Goal: Find contact information: Find contact information

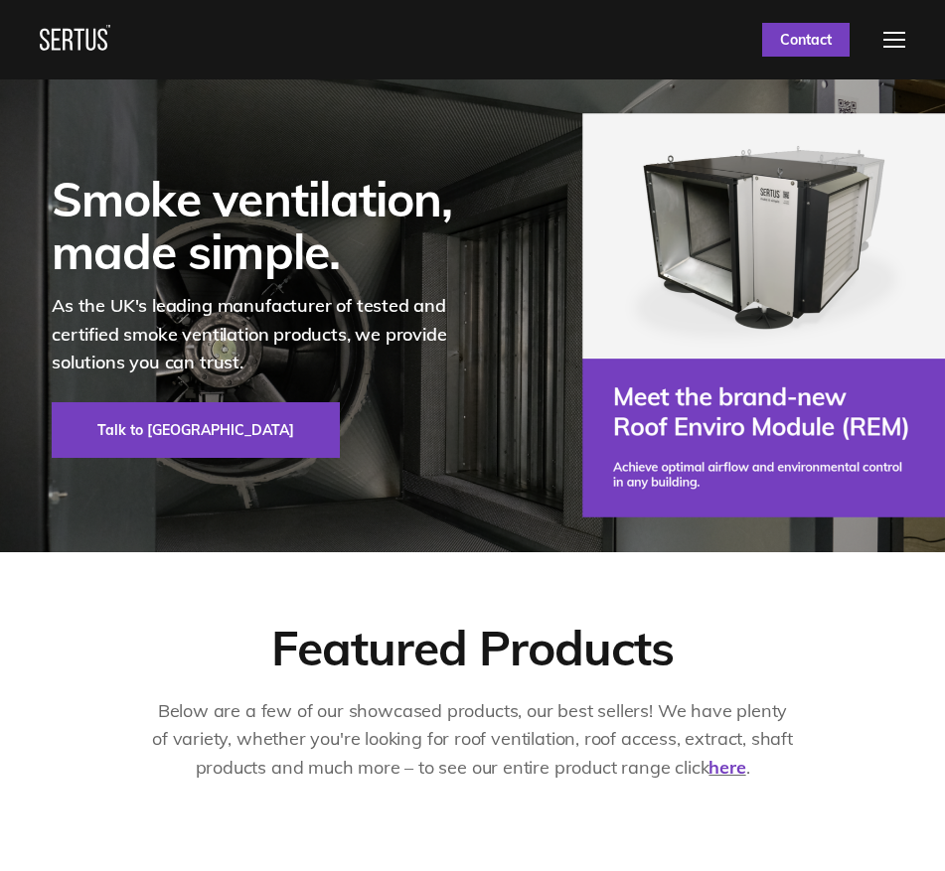
click at [476, 48] on nav "Products & Services Resources Systems Case Studies Who We Are Support Contact U…" at bounding box center [472, 39] width 865 height 79
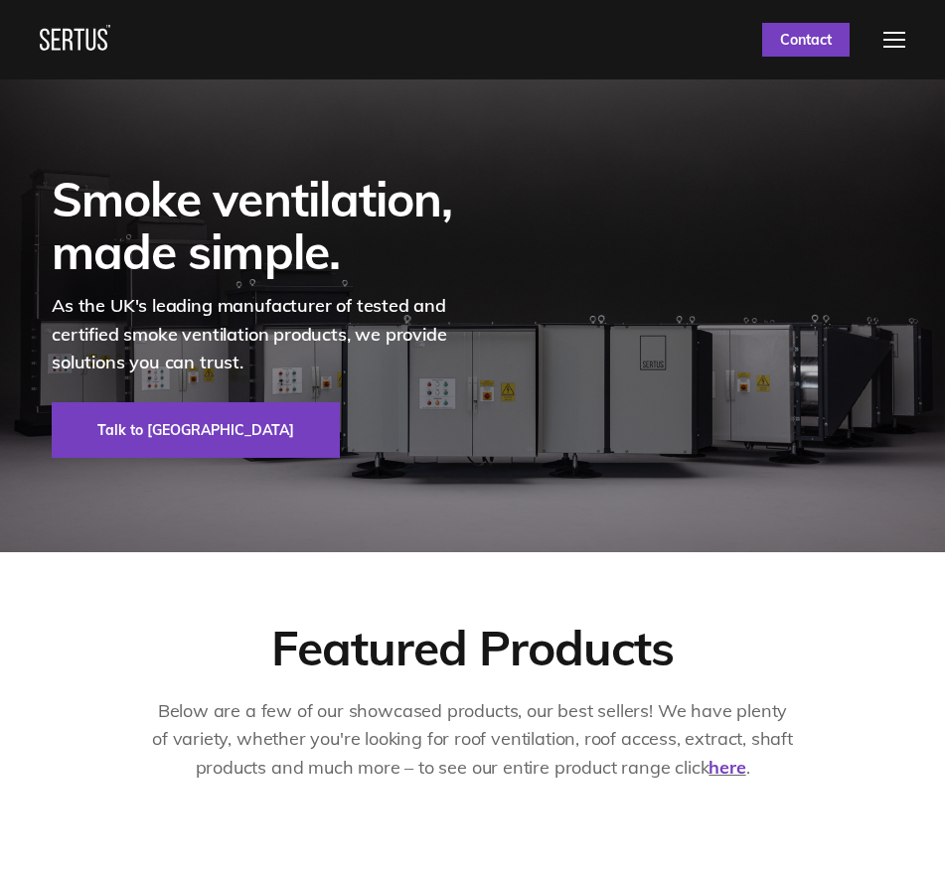
drag, startPoint x: 248, startPoint y: 28, endPoint x: 126, endPoint y: 29, distance: 122.2
click at [248, 28] on nav "Products & Services Resources Systems Case Studies Who We Are Support Contact U…" at bounding box center [472, 39] width 865 height 79
click at [61, 36] on div at bounding box center [75, 40] width 71 height 30
click at [902, 43] on div at bounding box center [894, 40] width 22 height 16
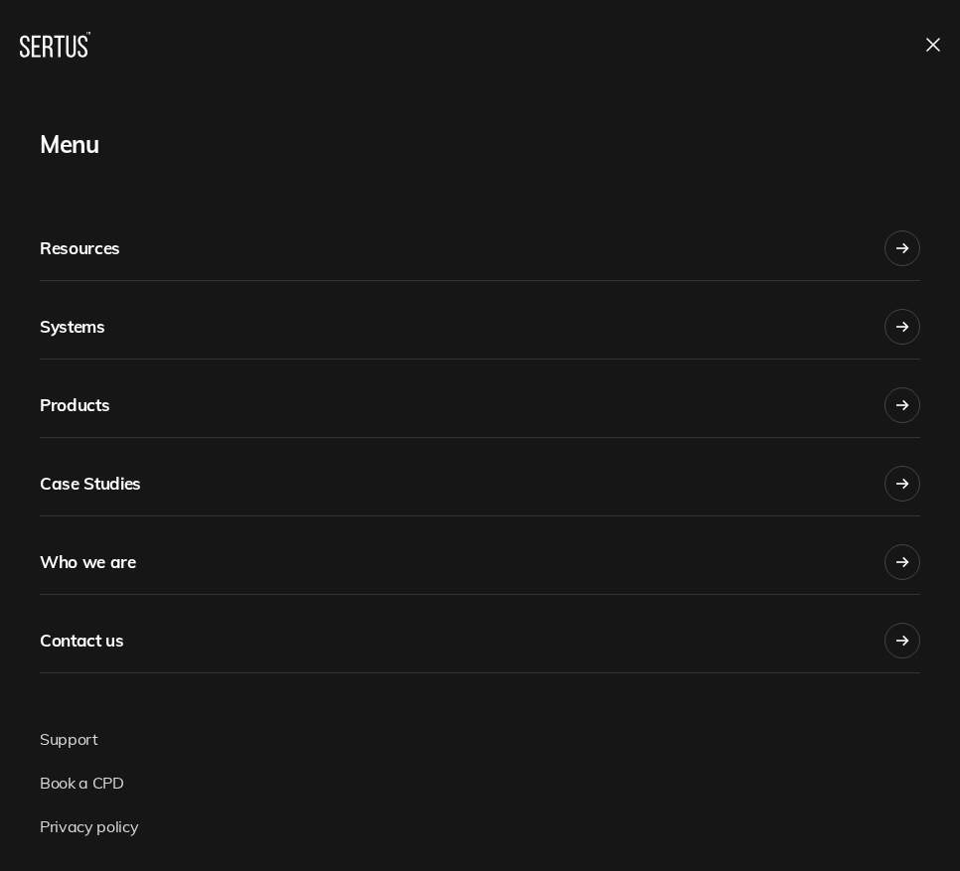
click at [113, 324] on link "Systems" at bounding box center [480, 320] width 880 height 78
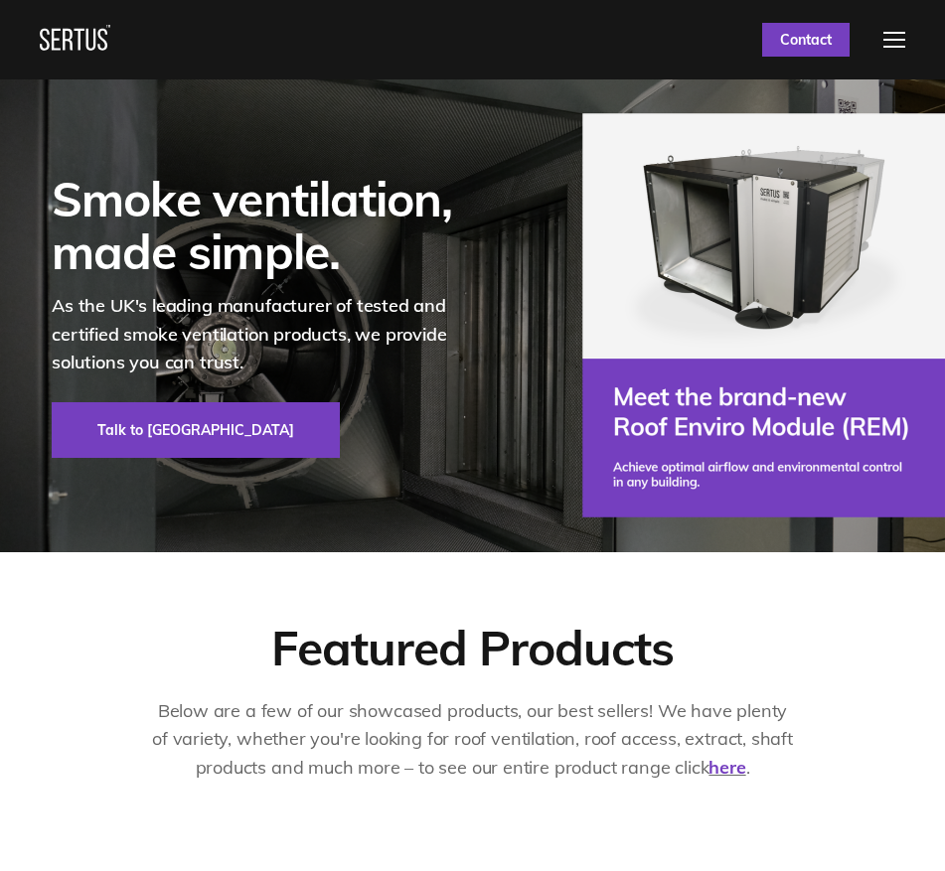
click at [70, 41] on div at bounding box center [75, 40] width 71 height 30
click at [73, 43] on div at bounding box center [75, 40] width 71 height 30
click at [95, 43] on div at bounding box center [75, 40] width 71 height 30
click at [96, 43] on div at bounding box center [75, 40] width 71 height 30
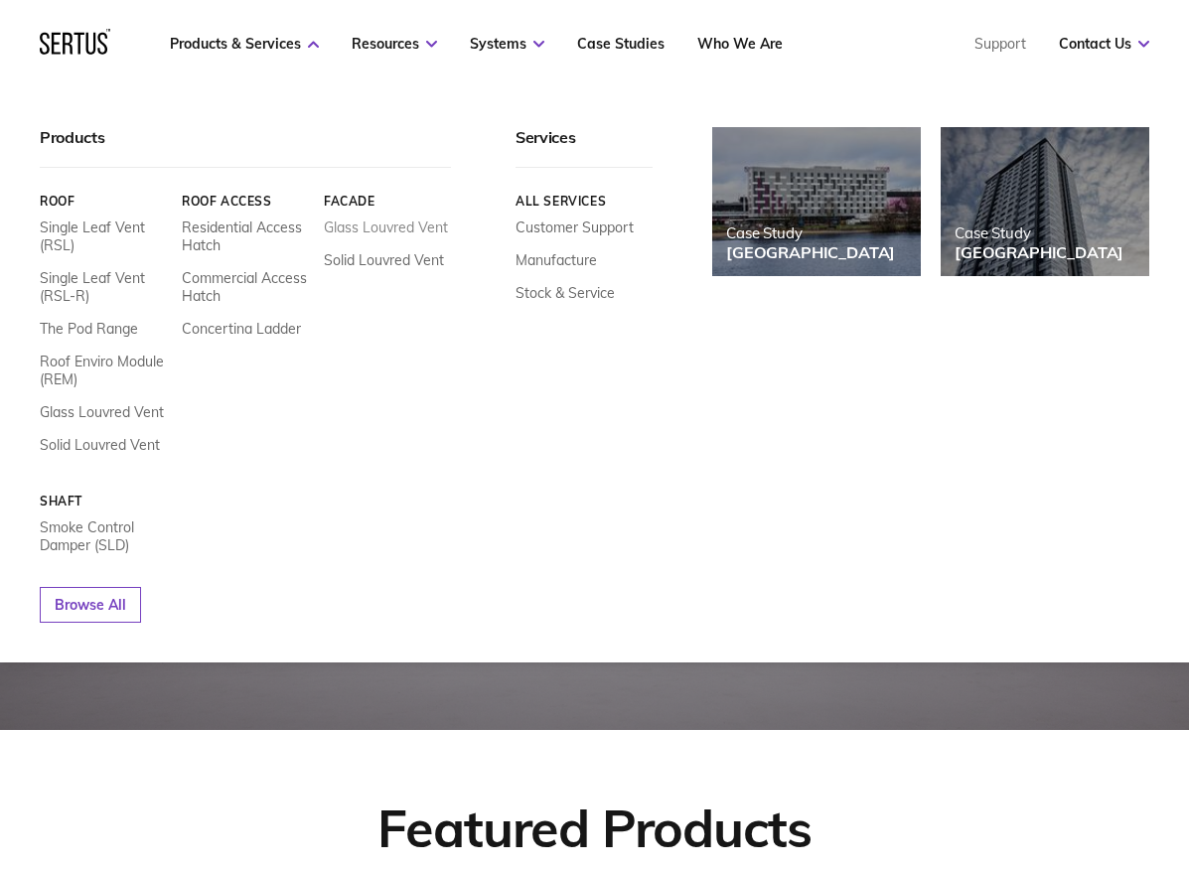
click at [396, 224] on link "Glass Louvred Vent" at bounding box center [386, 228] width 124 height 18
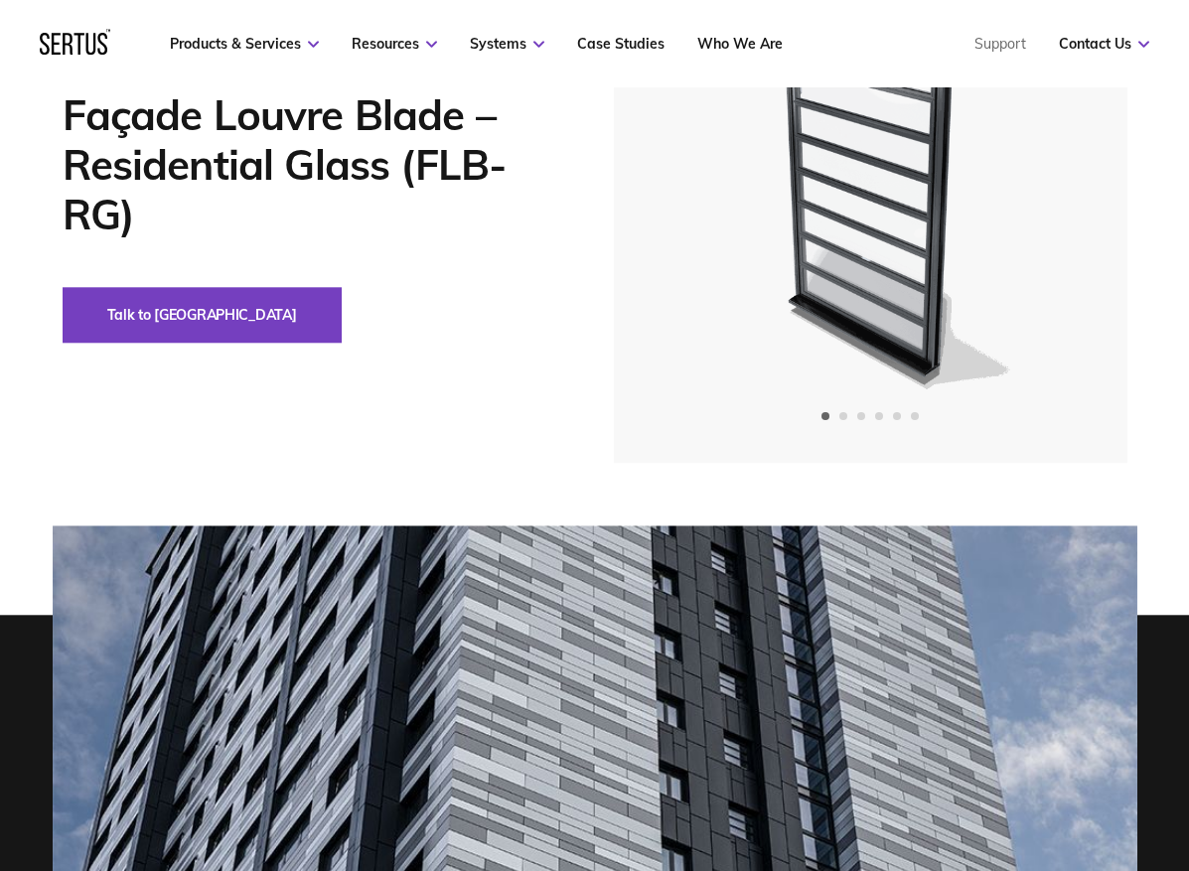
scroll to position [223, 0]
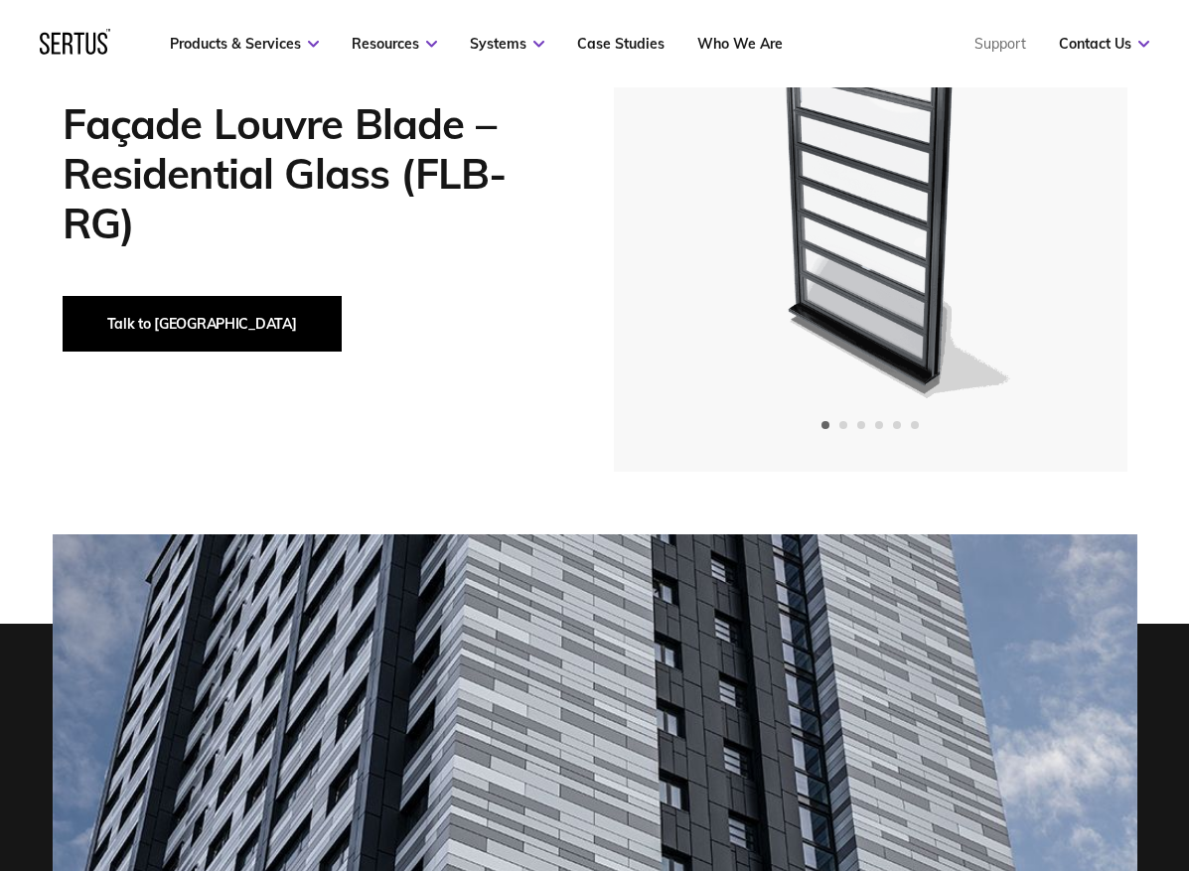
click at [104, 325] on button "Talk to [GEOGRAPHIC_DATA]" at bounding box center [202, 324] width 279 height 56
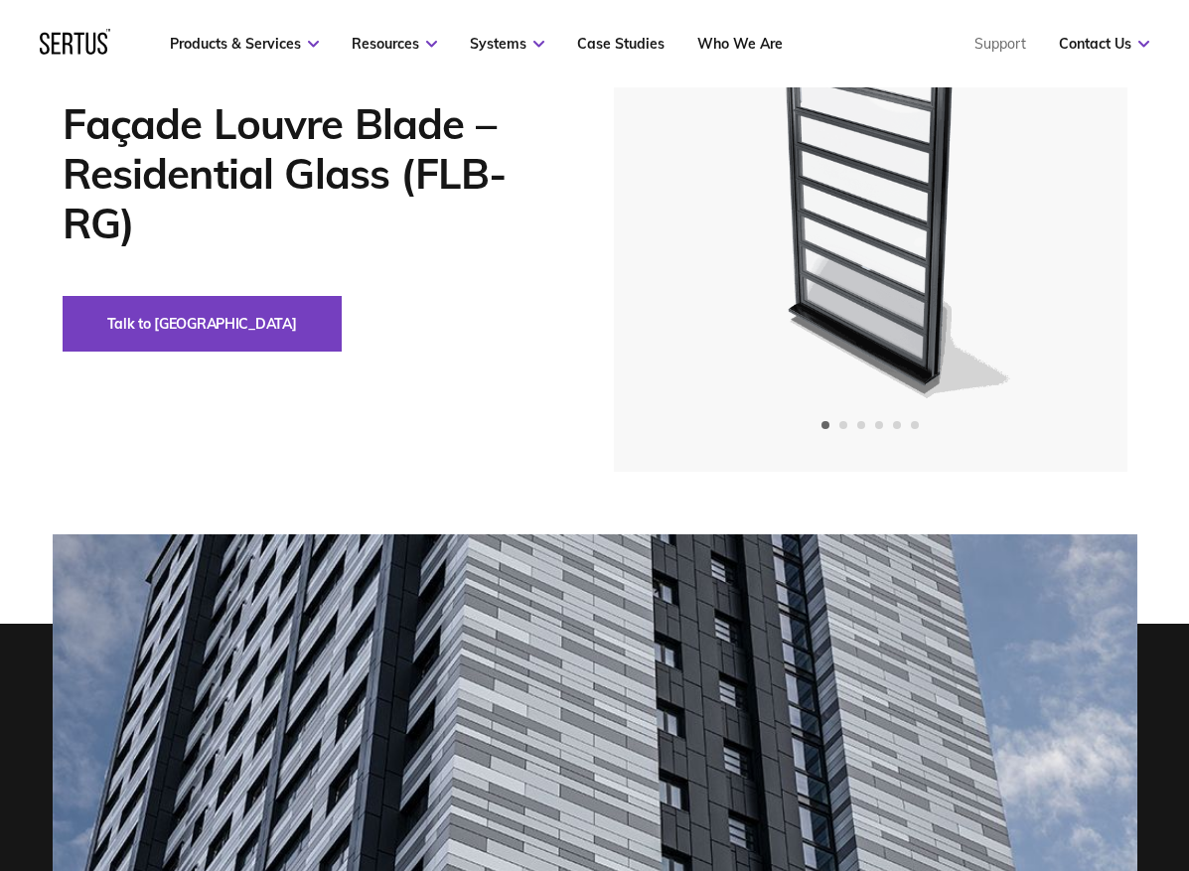
click at [540, 369] on div "Products Façade Louvre Blade – Residential Glass (FLB-RG) Façade Louvre Blade –…" at bounding box center [595, 206] width 1164 height 532
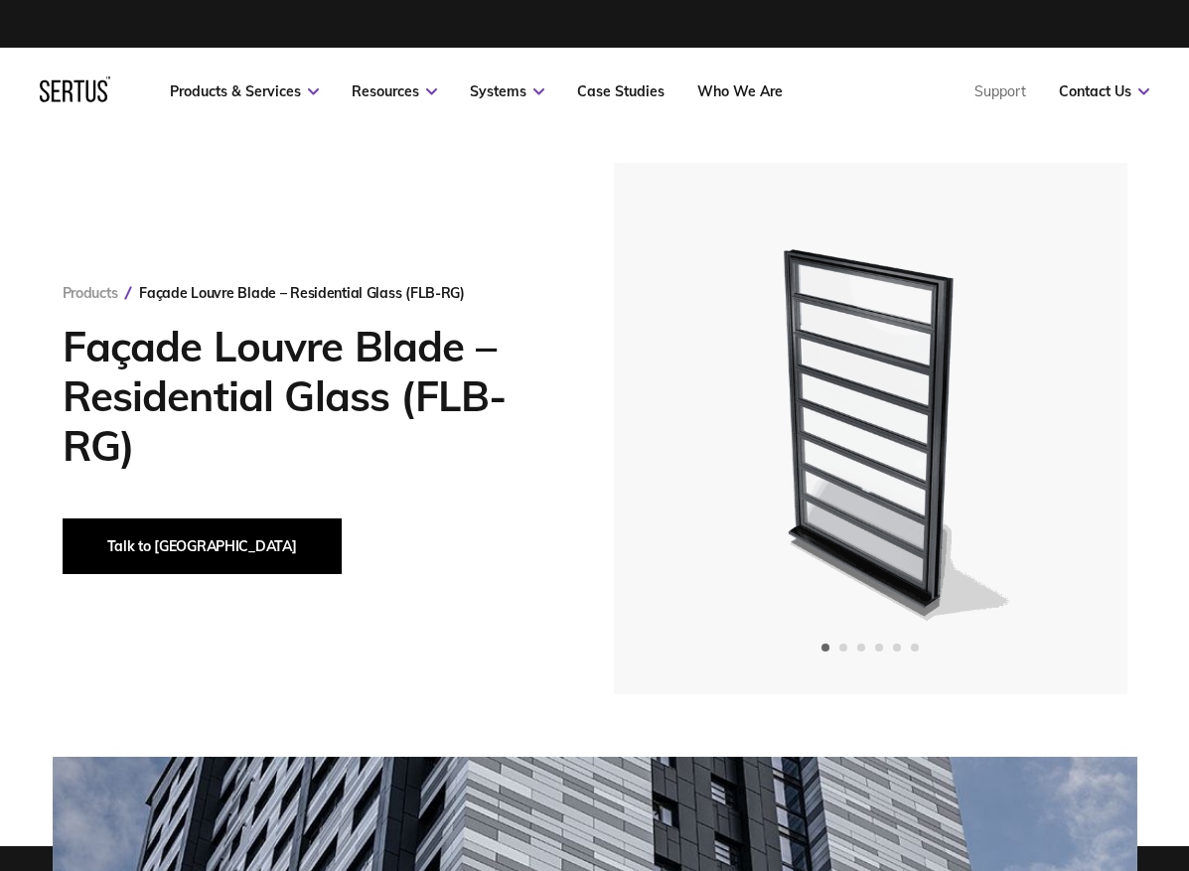
drag, startPoint x: 170, startPoint y: 533, endPoint x: 159, endPoint y: 533, distance: 10.9
click at [169, 533] on button "Talk to [GEOGRAPHIC_DATA]" at bounding box center [202, 547] width 279 height 56
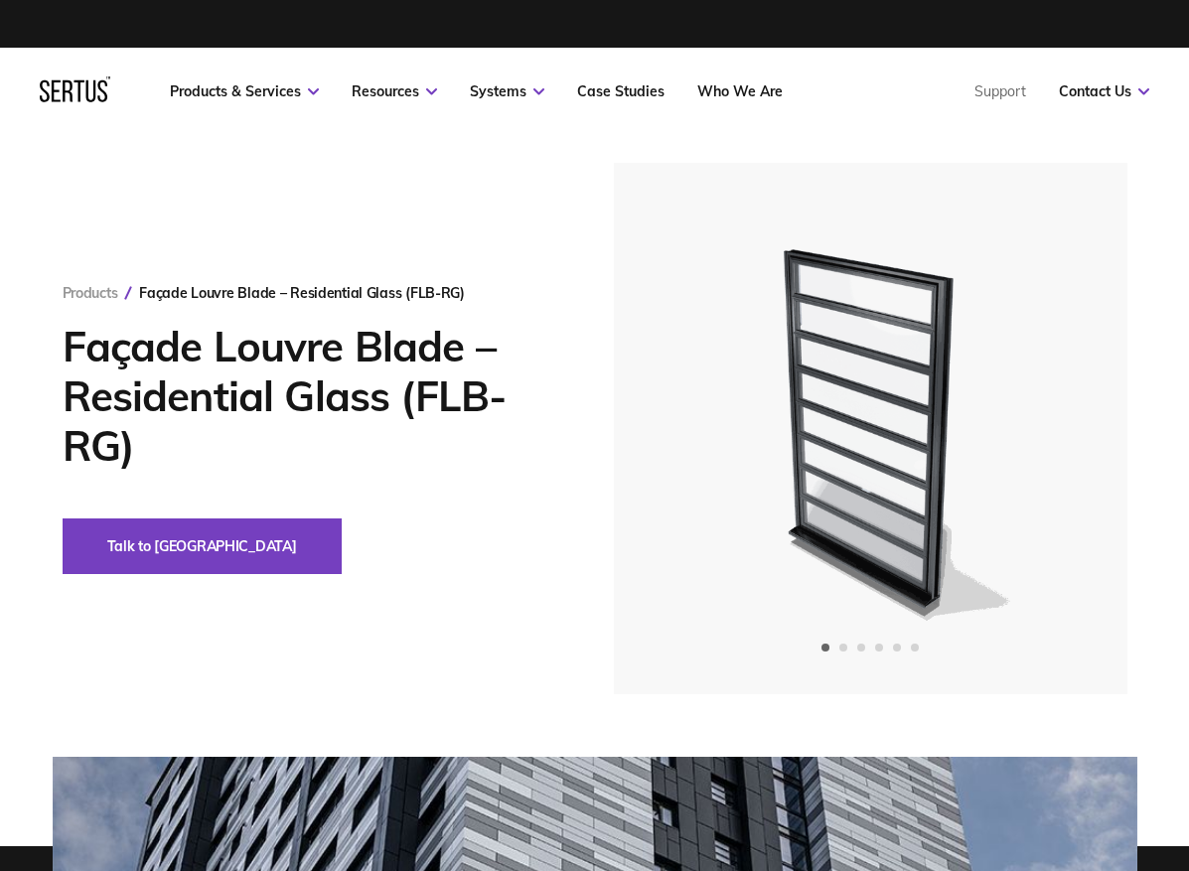
click at [591, 132] on nav "Products & Services Resources Systems Case Studies Who We Are Support Contact U…" at bounding box center [595, 91] width 1110 height 87
click at [854, 60] on nav "Products & Services Resources Systems Case Studies Who We Are Support Contact U…" at bounding box center [595, 91] width 1110 height 87
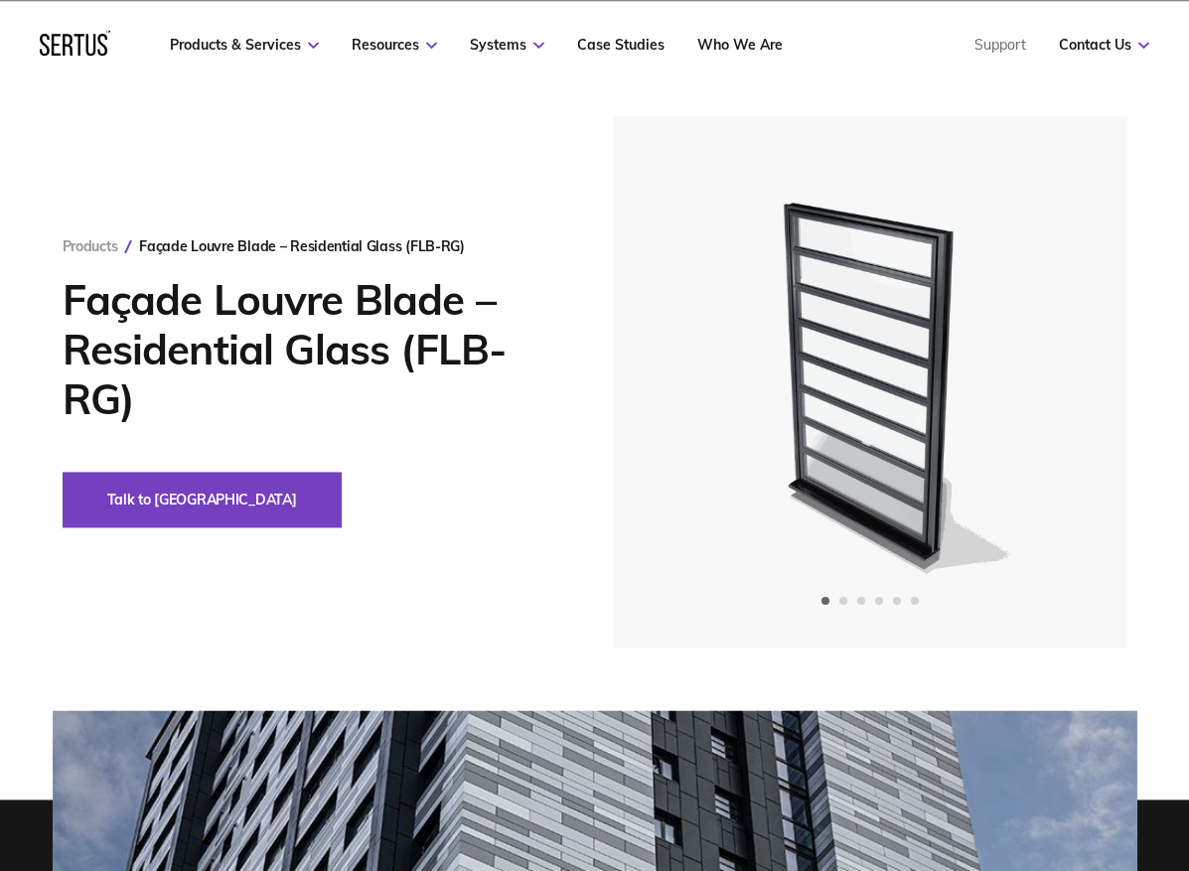
scroll to position [48, 0]
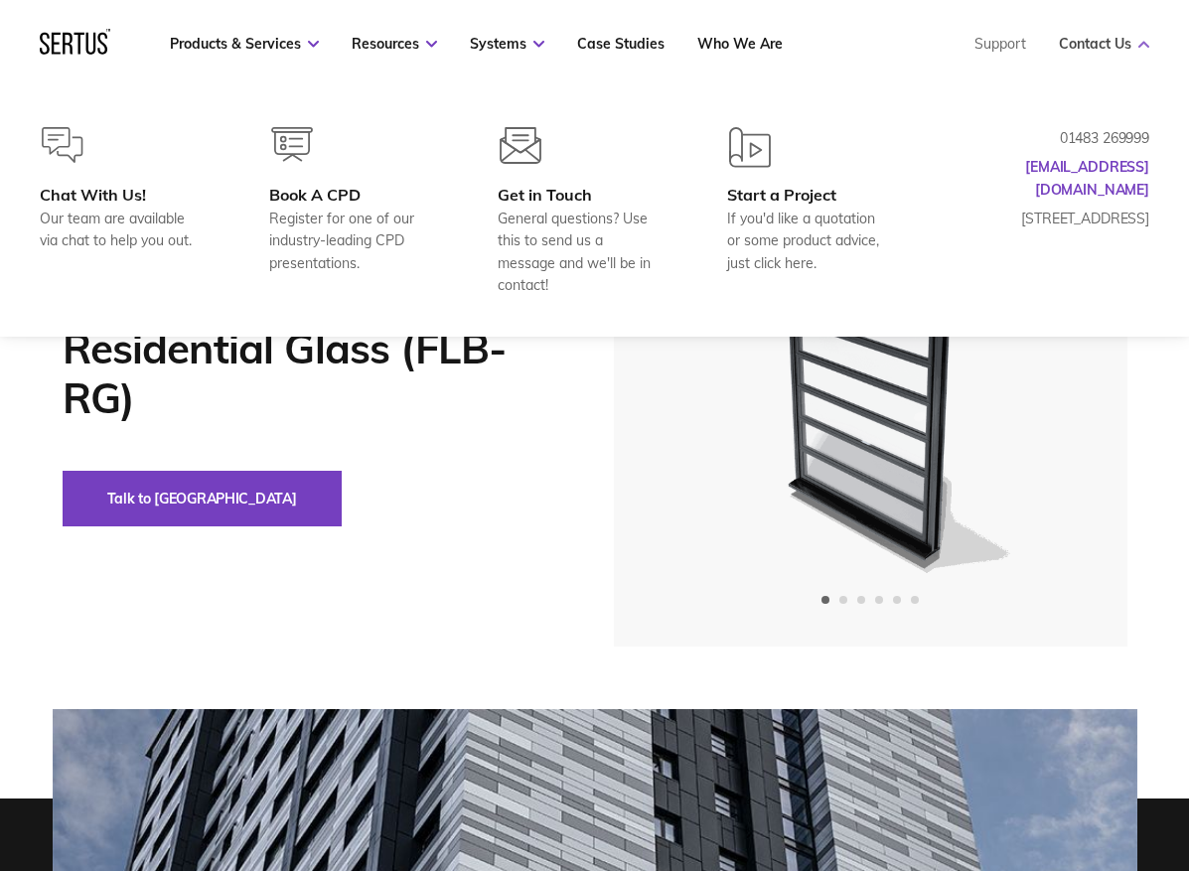
click at [944, 47] on link "Contact Us" at bounding box center [1104, 44] width 90 height 18
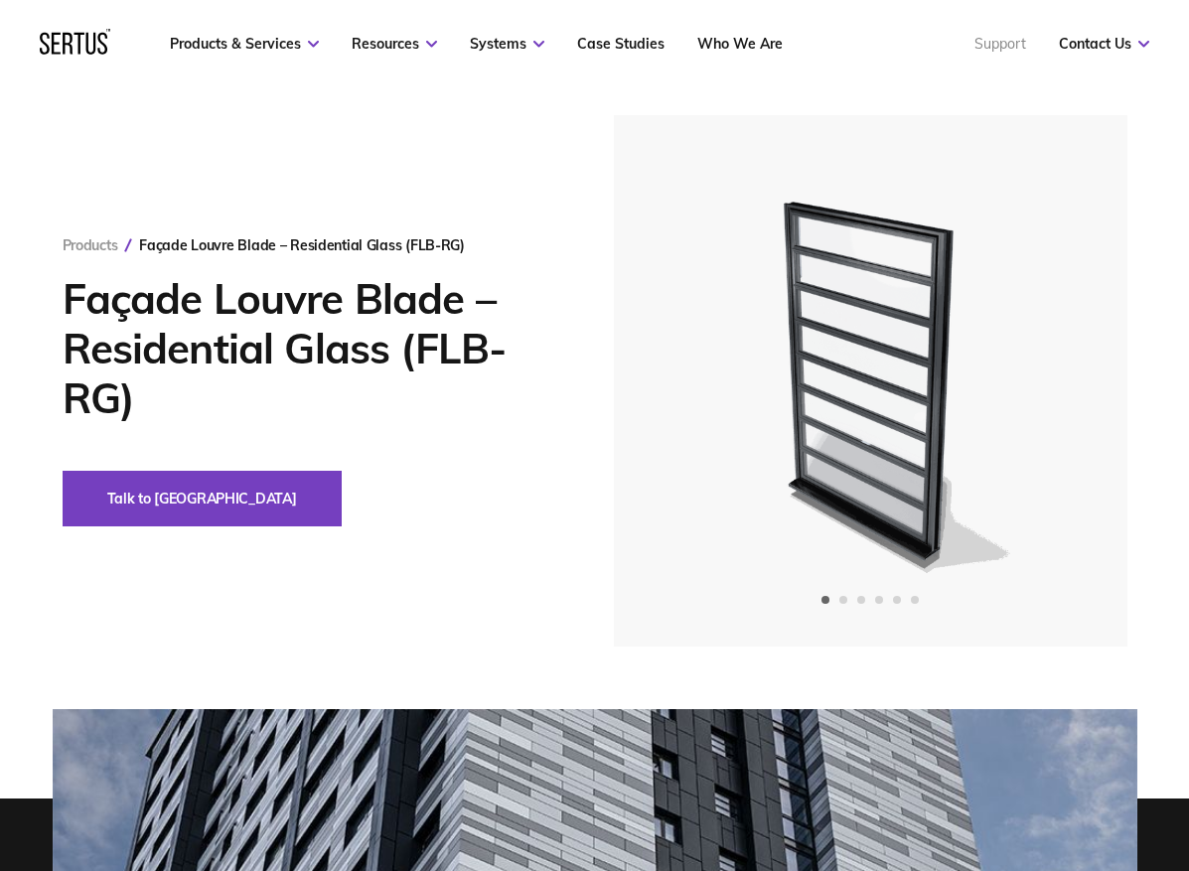
click at [944, 46] on link "Support" at bounding box center [1001, 44] width 52 height 18
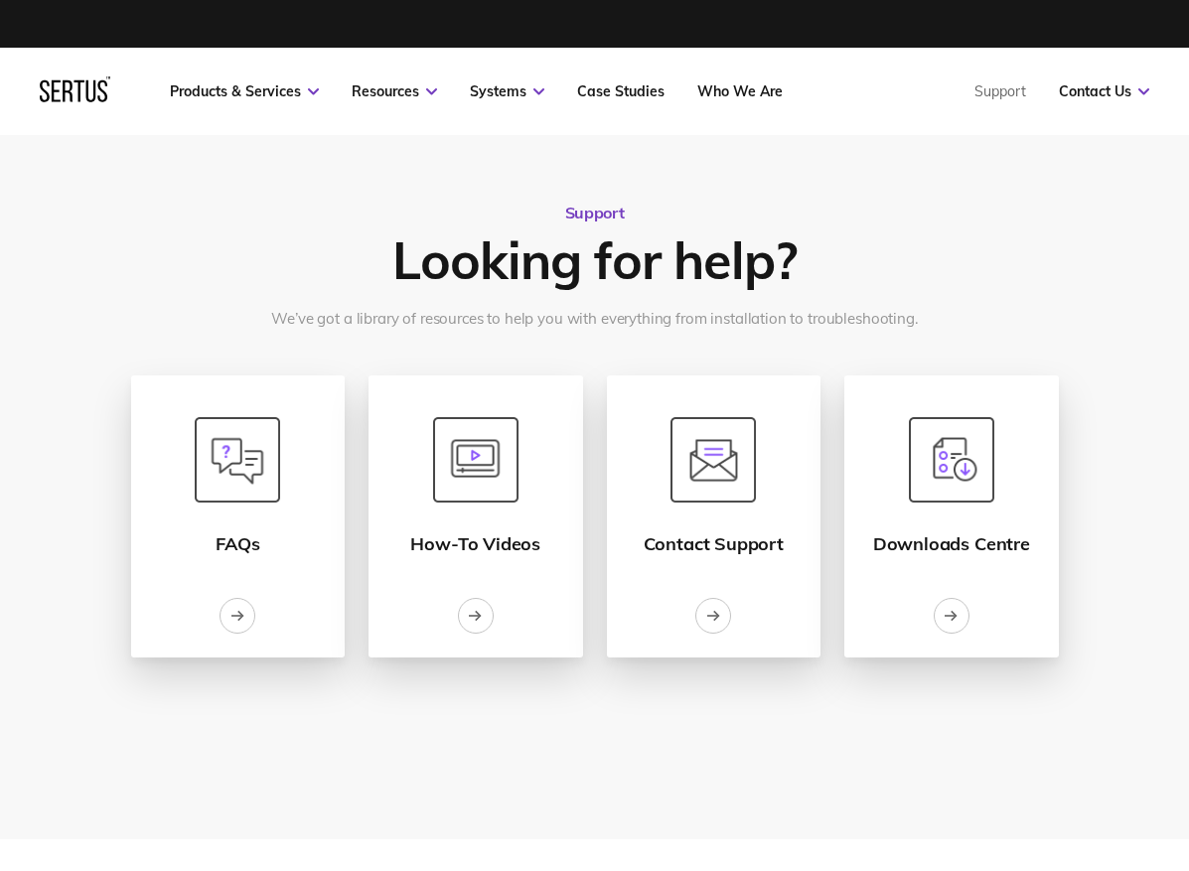
click at [166, 221] on div "Support Looking for help? We’ve got a library of resources to help you with eve…" at bounding box center [595, 267] width 1085 height 128
click at [944, 195] on img at bounding box center [594, 487] width 1189 height 704
click at [944, 297] on div "Support Looking for help? We’ve got a library of resources to help you with eve…" at bounding box center [595, 267] width 1085 height 128
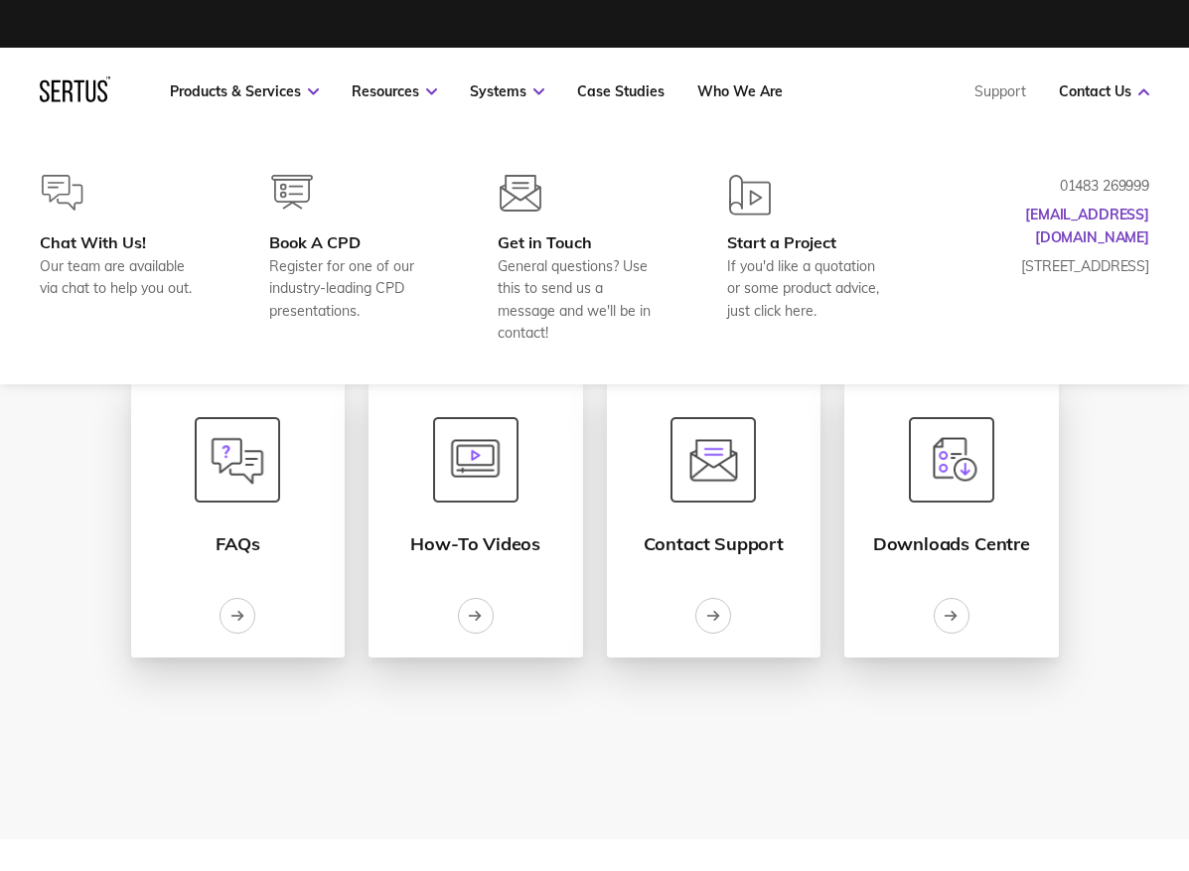
click at [944, 185] on p "01483 269999" at bounding box center [1050, 186] width 199 height 22
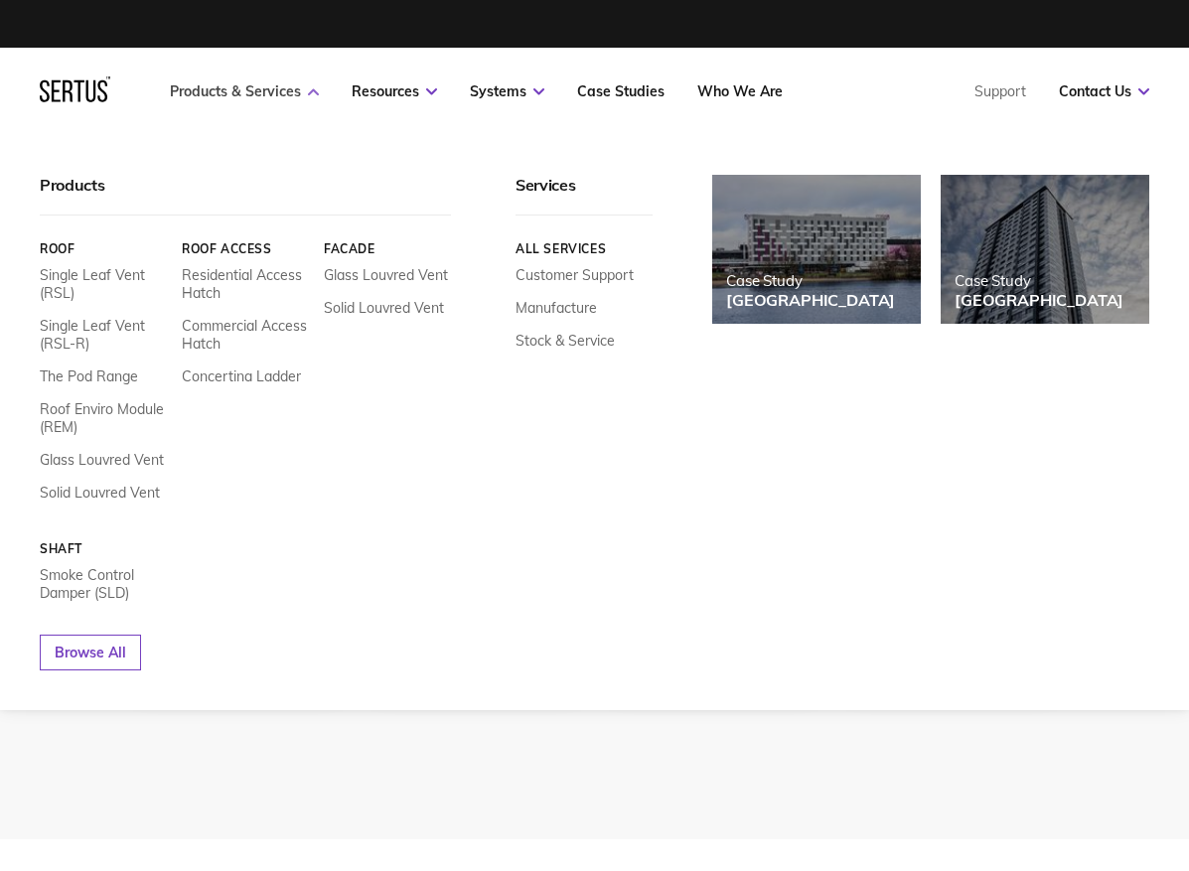
click at [229, 97] on link "Products & Services" at bounding box center [244, 91] width 149 height 18
click at [377, 279] on link "Glass Louvred Vent" at bounding box center [386, 275] width 124 height 18
